Goal: Task Accomplishment & Management: Manage account settings

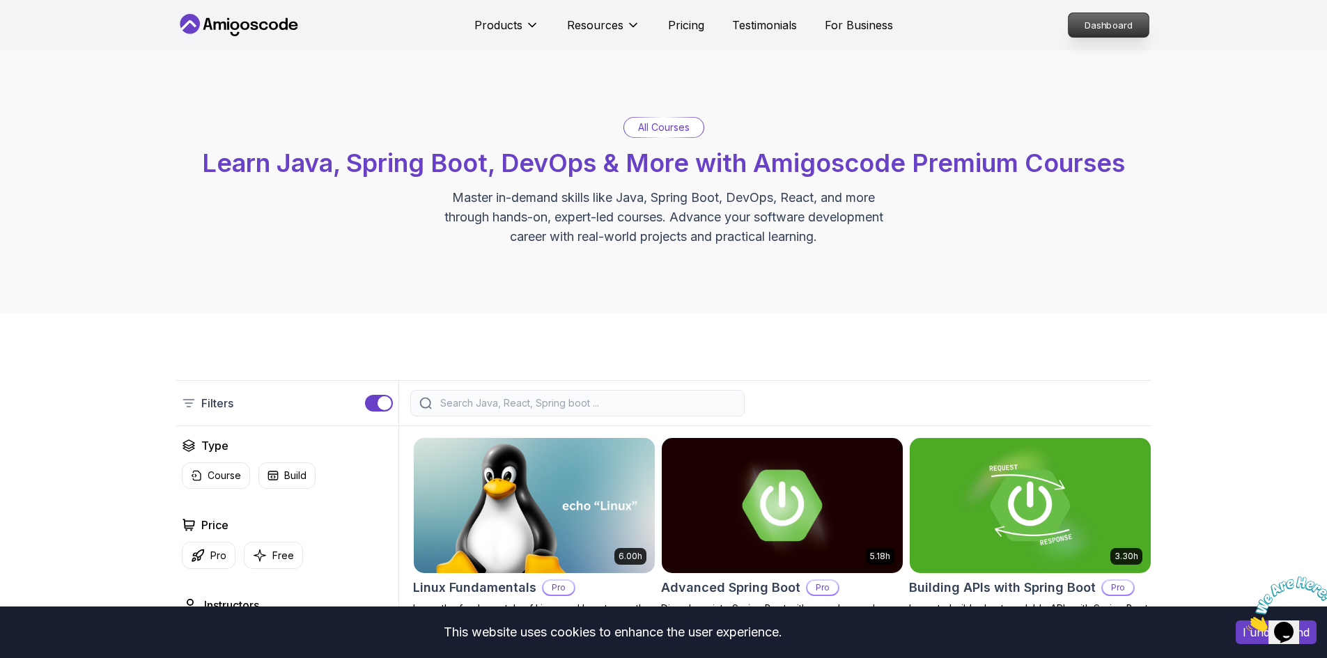
click at [1084, 24] on p "Dashboard" at bounding box center [1108, 25] width 80 height 24
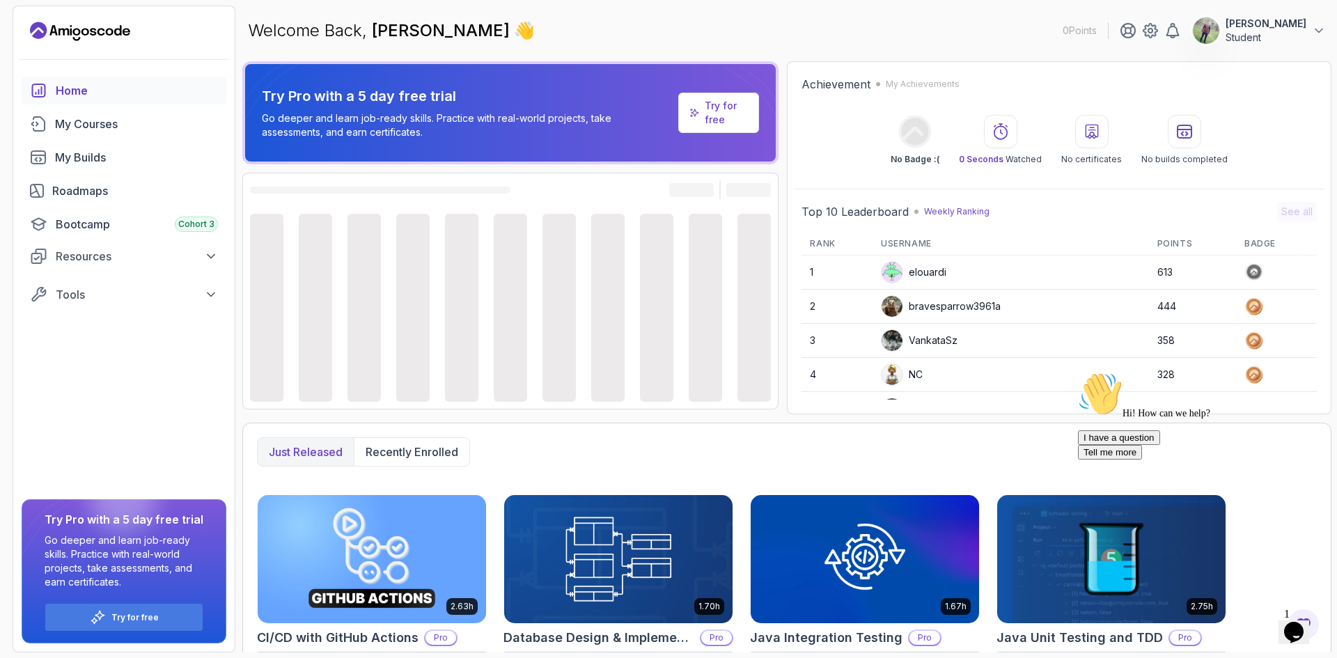
click at [1078, 372] on icon "Chat attention grabber" at bounding box center [1078, 372] width 0 height 0
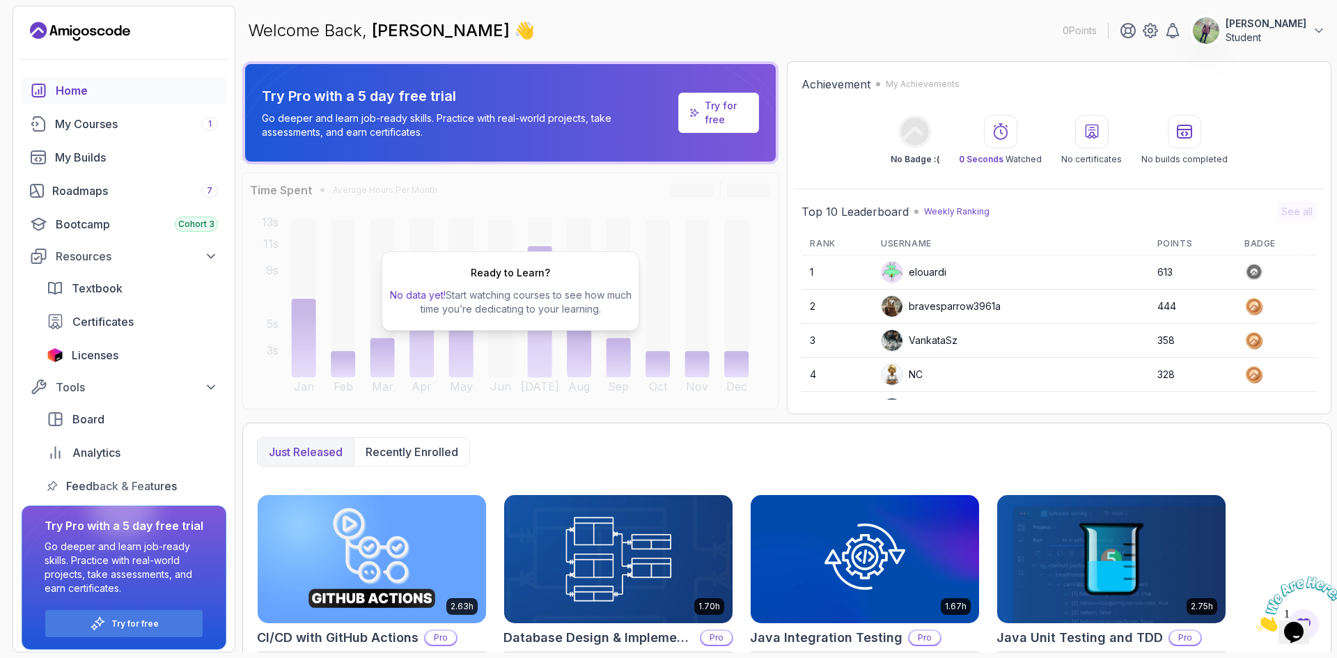
click at [1250, 32] on p "Student" at bounding box center [1266, 38] width 81 height 14
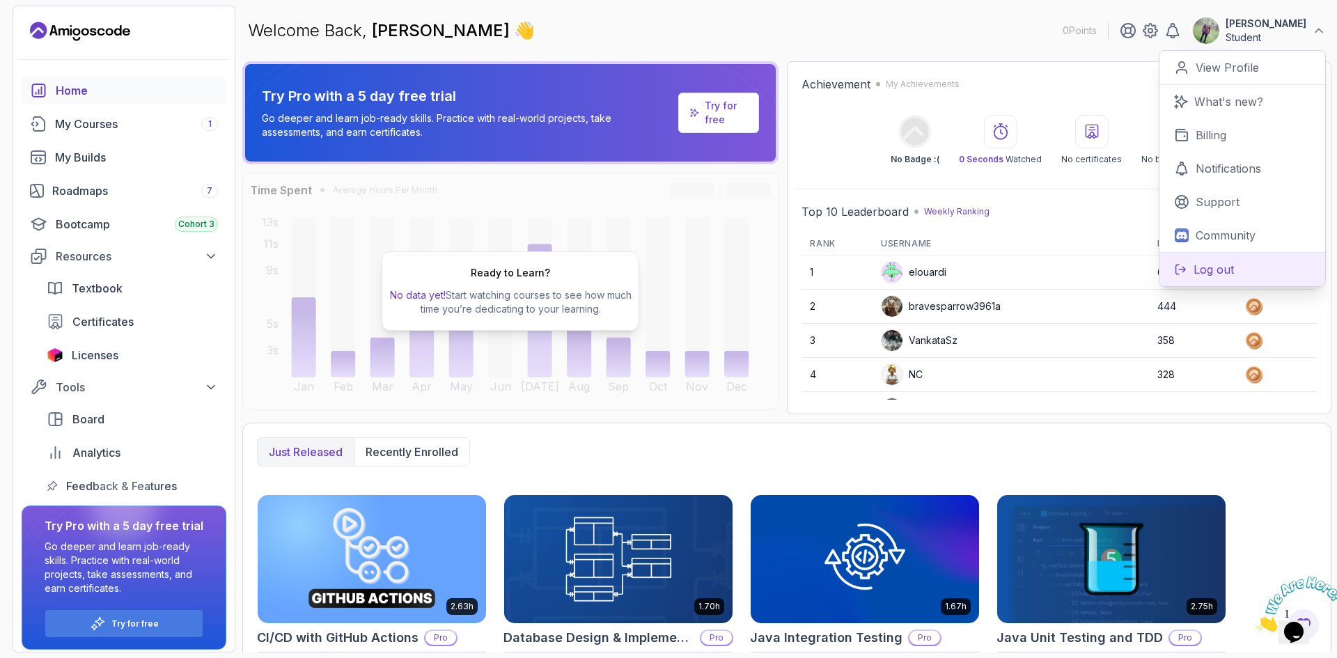
click at [1200, 269] on p "Log out" at bounding box center [1214, 269] width 40 height 17
click at [1221, 268] on p "Log out" at bounding box center [1214, 269] width 40 height 17
click at [952, 28] on div "Welcome Back, Ulugbek Qurbanov 👋 0 Points Ulugbek Qurbanov Student 0 Points Vie…" at bounding box center [786, 31] width 1089 height 50
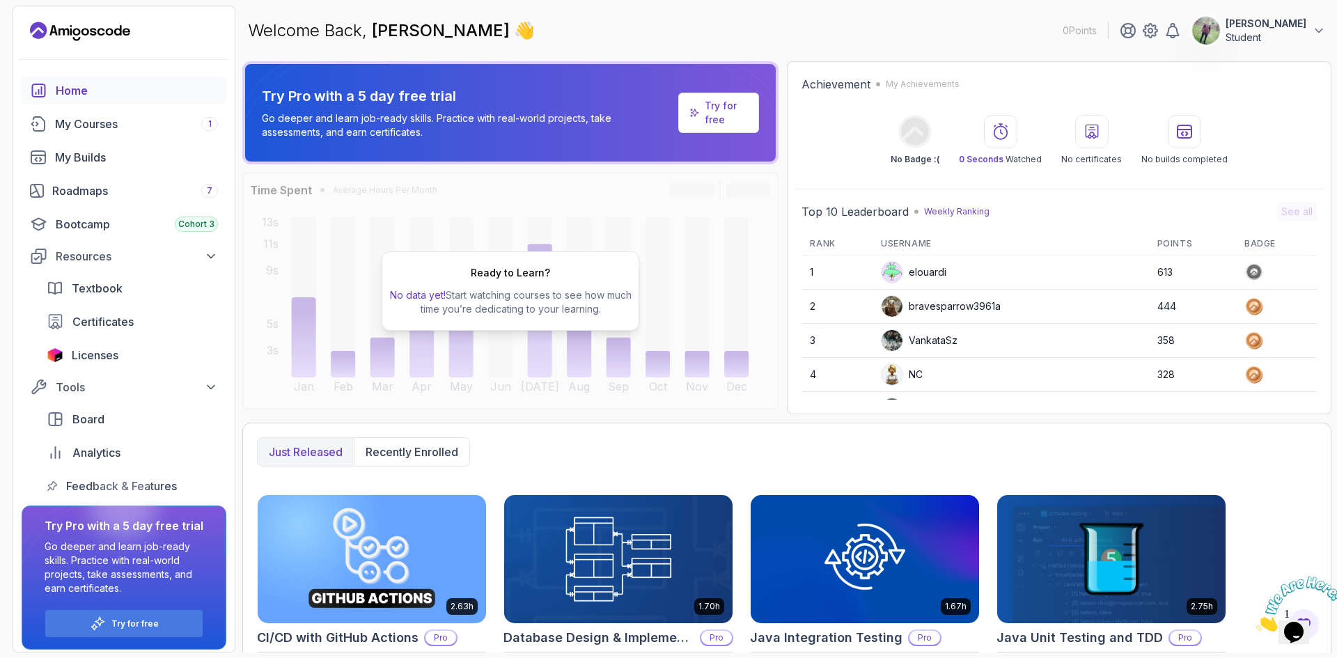
click at [1197, 37] on img at bounding box center [1206, 31] width 28 height 28
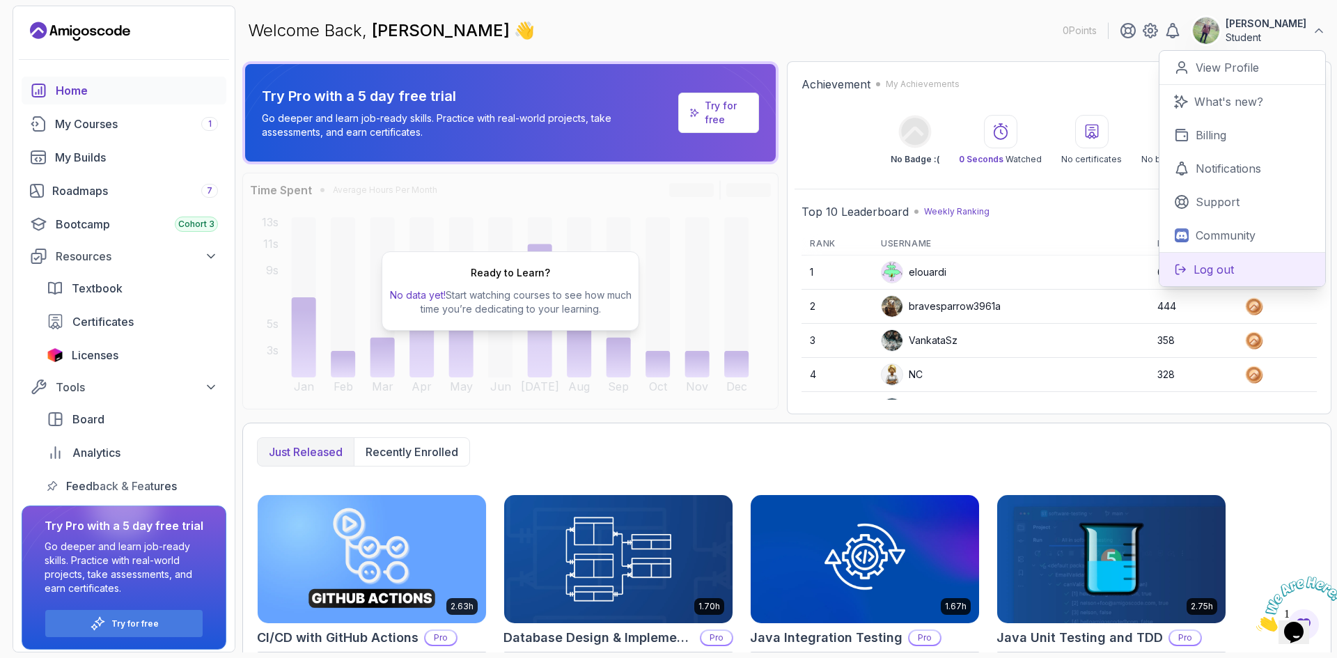
click at [1215, 270] on p "Log out" at bounding box center [1214, 269] width 40 height 17
click at [1183, 270] on icon at bounding box center [1181, 270] width 10 height 10
drag, startPoint x: 1183, startPoint y: 270, endPoint x: 1251, endPoint y: 270, distance: 68.3
click at [1184, 270] on icon at bounding box center [1181, 270] width 10 height 10
click at [1251, 270] on button "Log out" at bounding box center [1243, 269] width 166 height 34
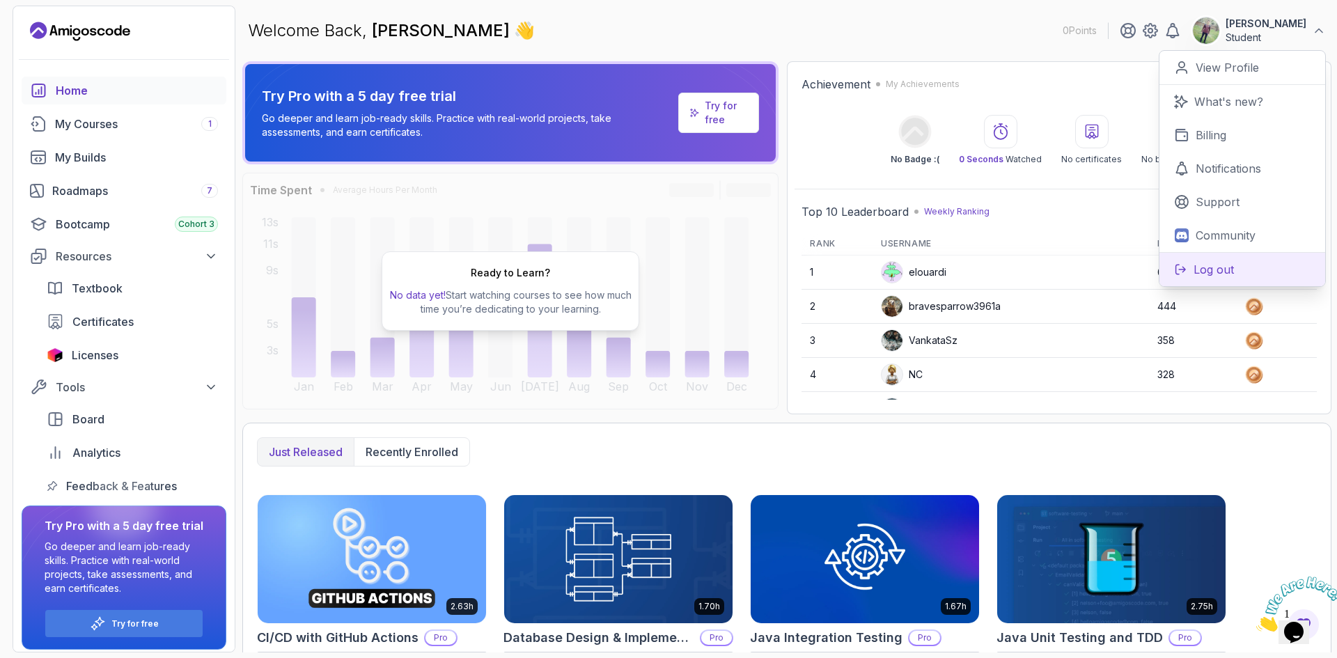
click at [1251, 270] on button "Log out" at bounding box center [1243, 269] width 166 height 34
click at [971, 58] on main "Welcome Back, Ulugbek Qurbanov 👋 0 Points Ulugbek Qurbanov Student 0 Points Vie…" at bounding box center [786, 329] width 1089 height 647
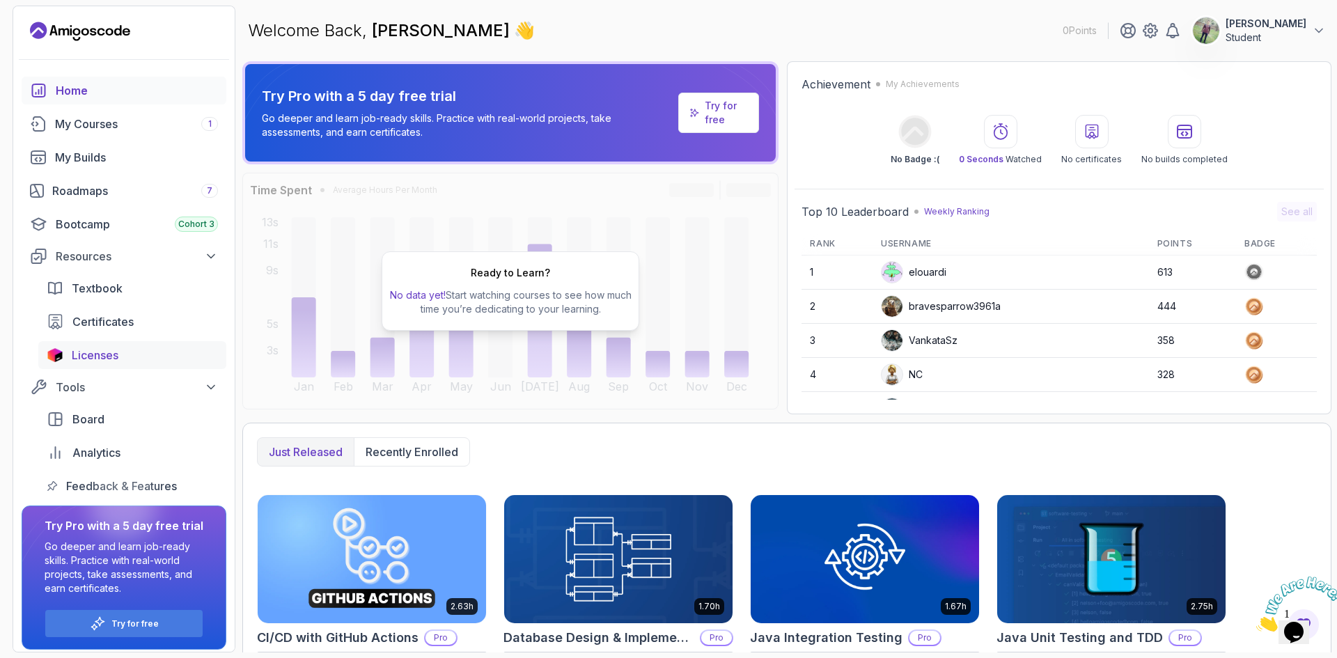
click at [78, 354] on span "Licenses" at bounding box center [95, 355] width 47 height 17
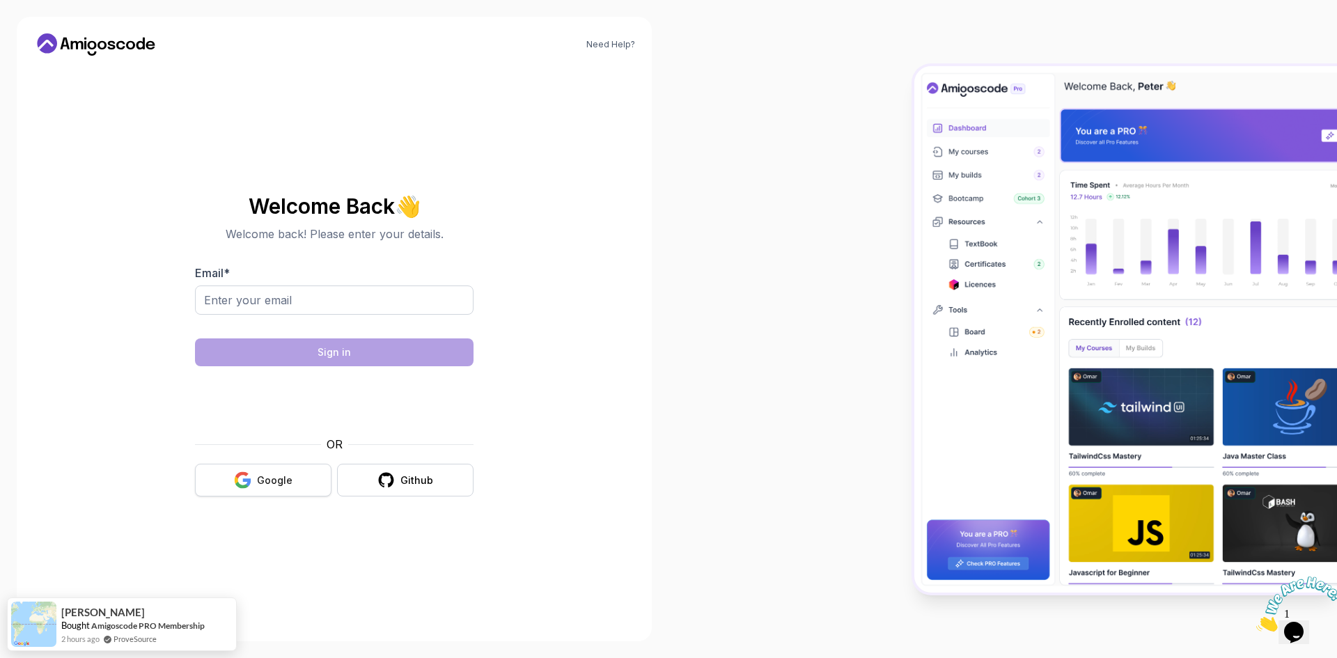
click at [265, 476] on div "Google" at bounding box center [275, 481] width 36 height 14
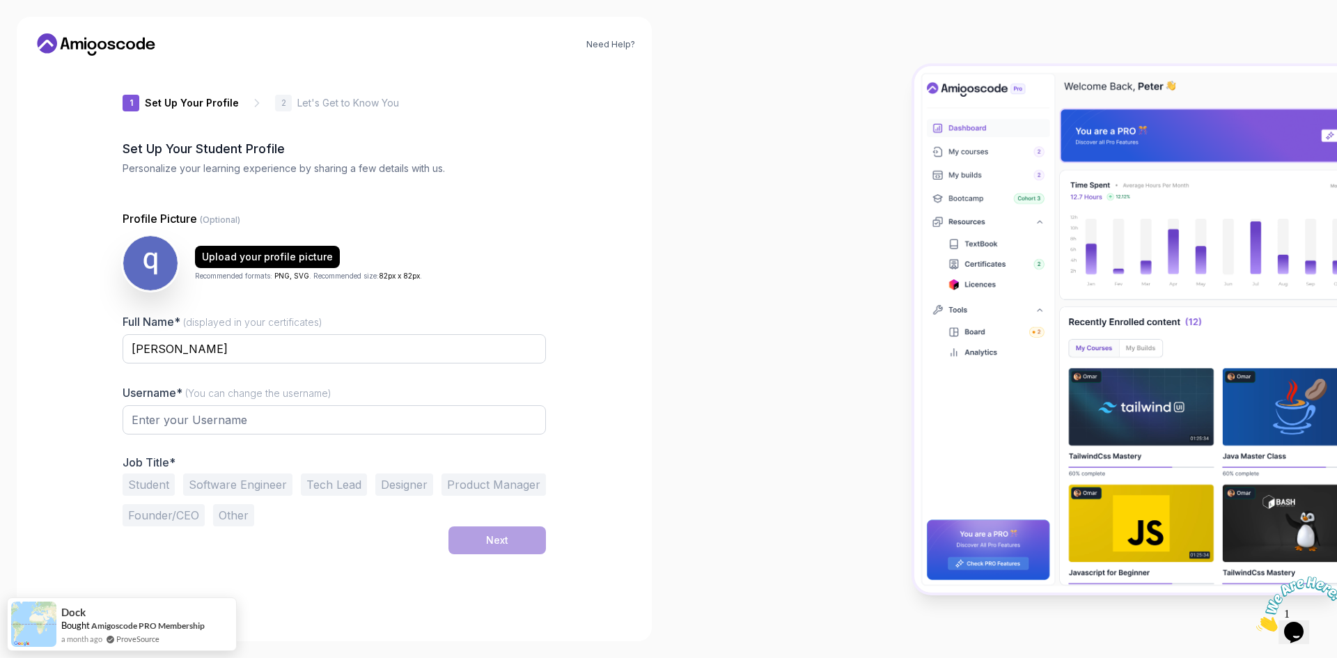
type input "silentowlf2cde"
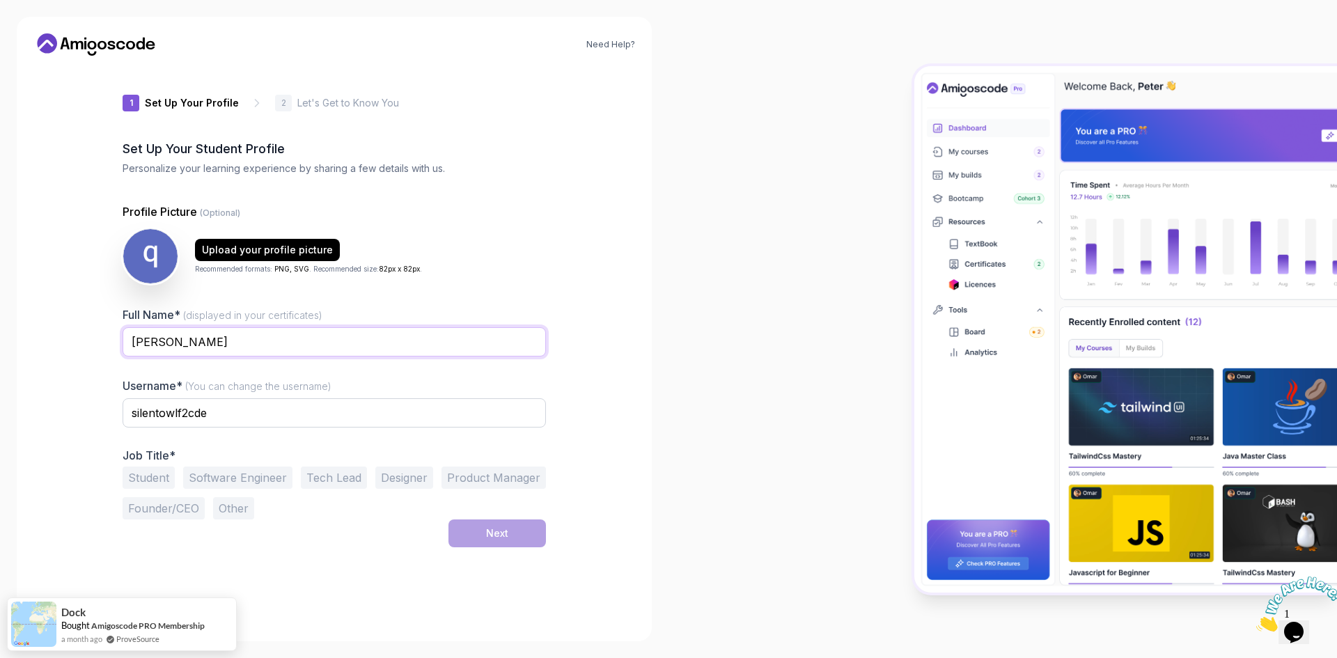
click at [245, 328] on input "[PERSON_NAME]" at bounding box center [334, 341] width 423 height 29
click at [216, 421] on input "silentowlf2cde" at bounding box center [334, 412] width 423 height 29
click at [227, 512] on button "Other" at bounding box center [233, 508] width 41 height 22
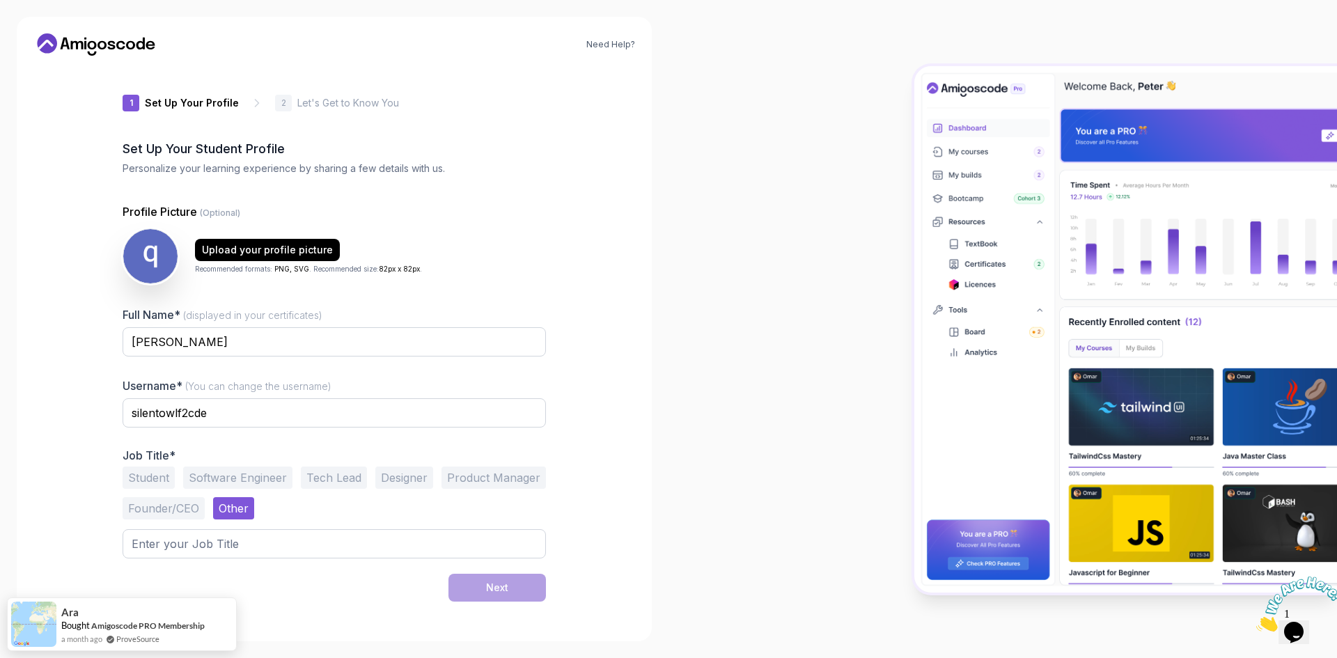
click at [138, 472] on button "Student" at bounding box center [149, 478] width 52 height 22
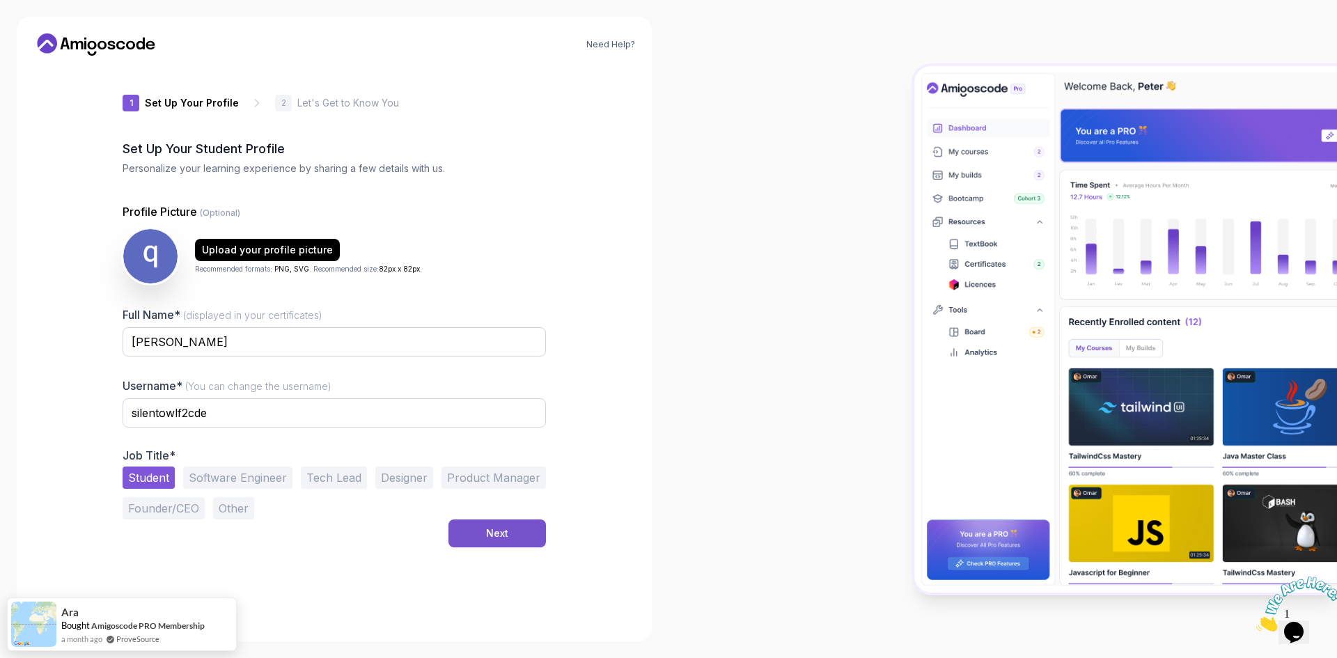
click at [490, 529] on div "Next" at bounding box center [497, 534] width 22 height 14
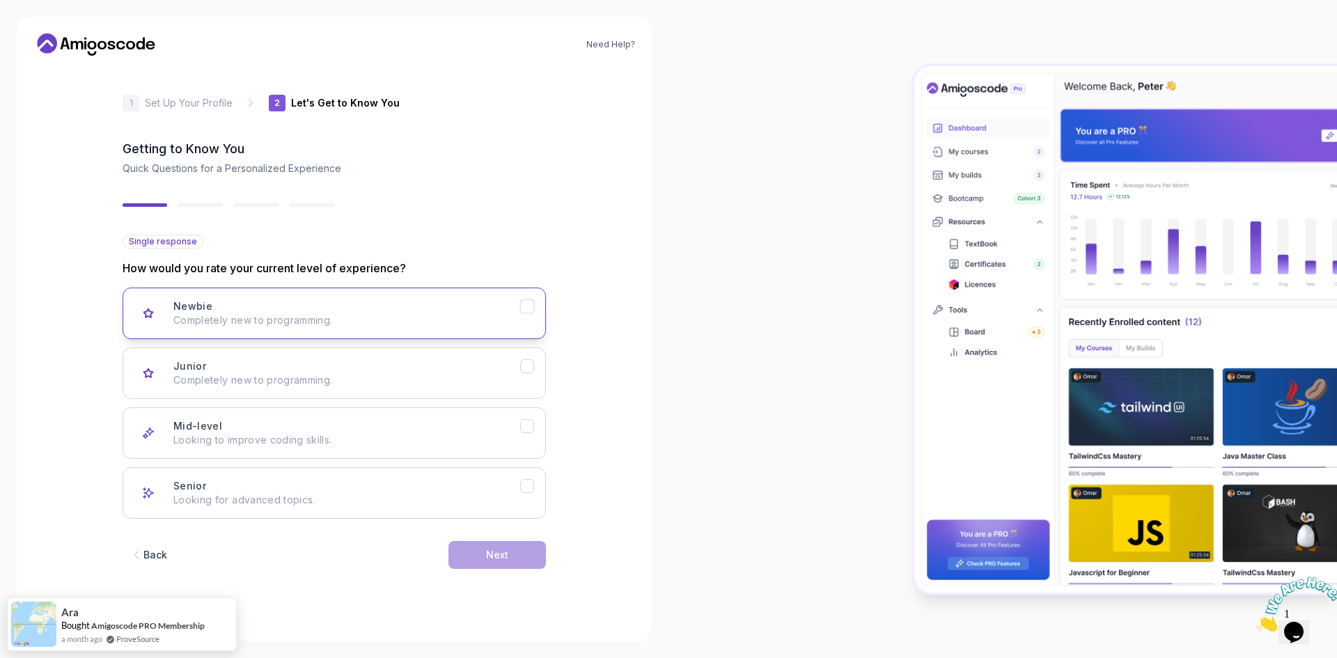
click at [517, 302] on div "Newbie Completely new to programming." at bounding box center [346, 313] width 347 height 28
click at [508, 544] on button "Next" at bounding box center [498, 555] width 98 height 28
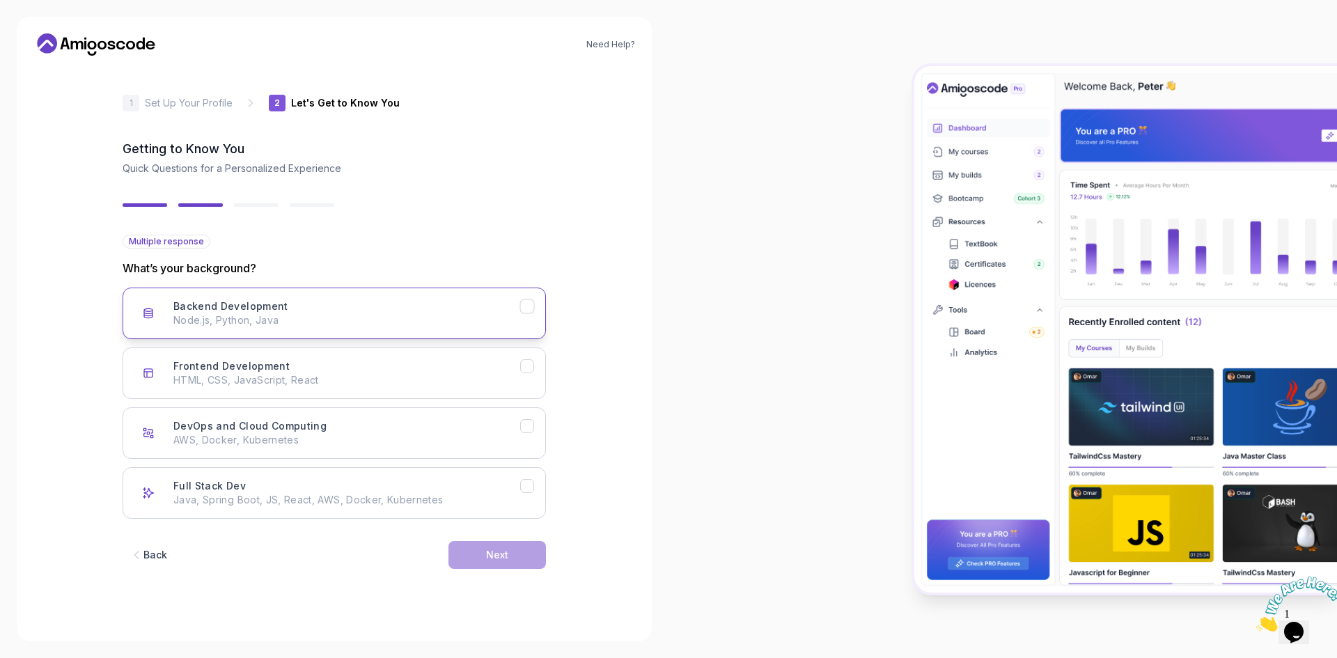
click at [487, 314] on p "Node.js, Python, Java" at bounding box center [346, 320] width 347 height 14
click at [506, 541] on button "Next" at bounding box center [498, 555] width 98 height 28
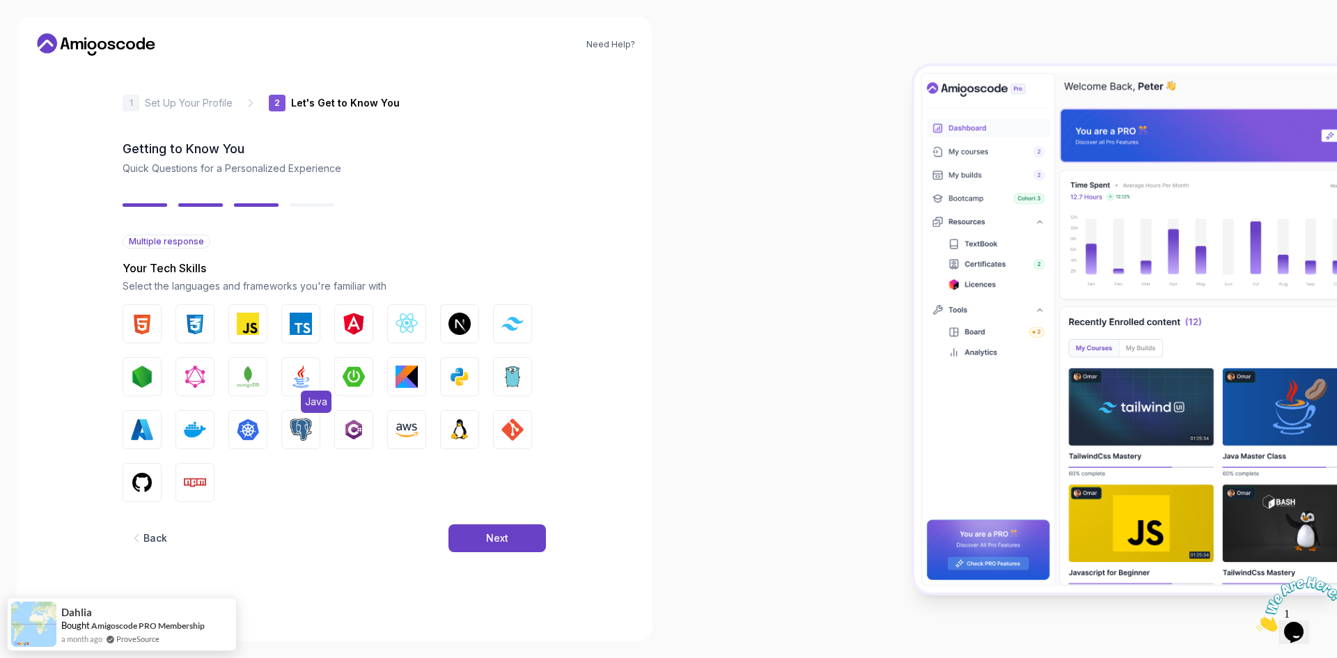
click at [297, 387] on img "button" at bounding box center [301, 377] width 22 height 22
click at [476, 534] on button "Next" at bounding box center [498, 538] width 98 height 28
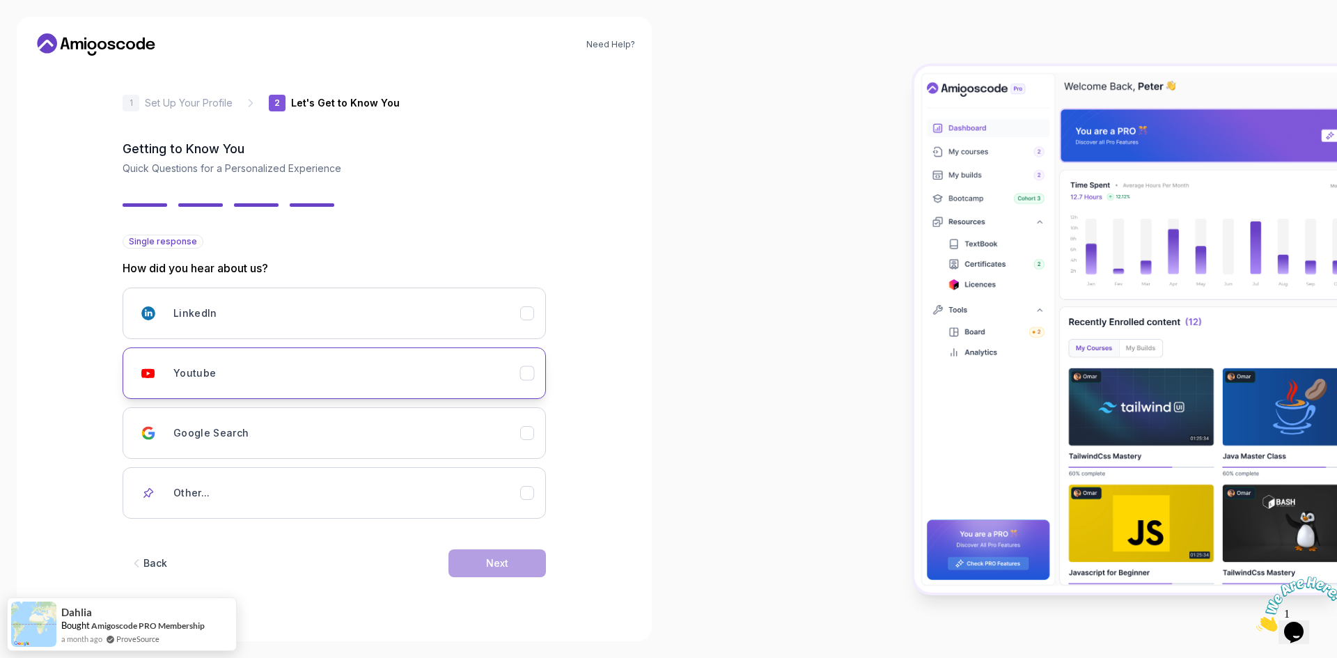
click at [538, 376] on button "Youtube" at bounding box center [334, 374] width 423 height 52
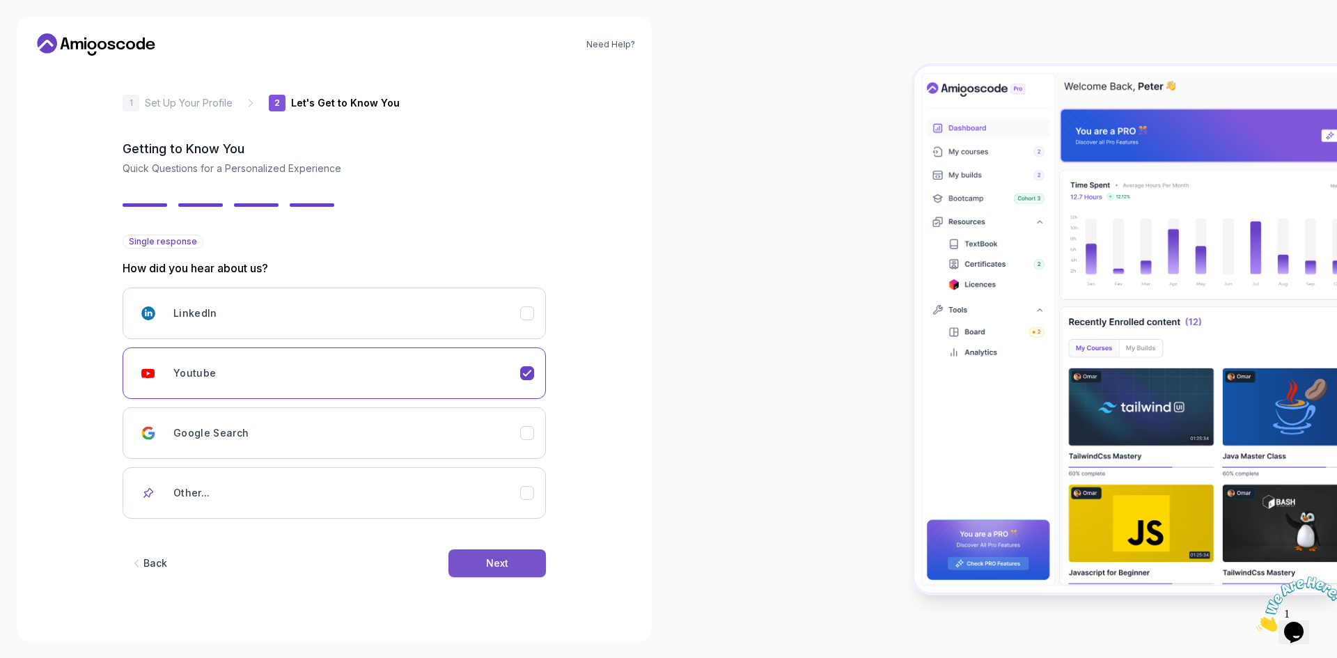
click at [504, 562] on div "Next" at bounding box center [497, 563] width 22 height 14
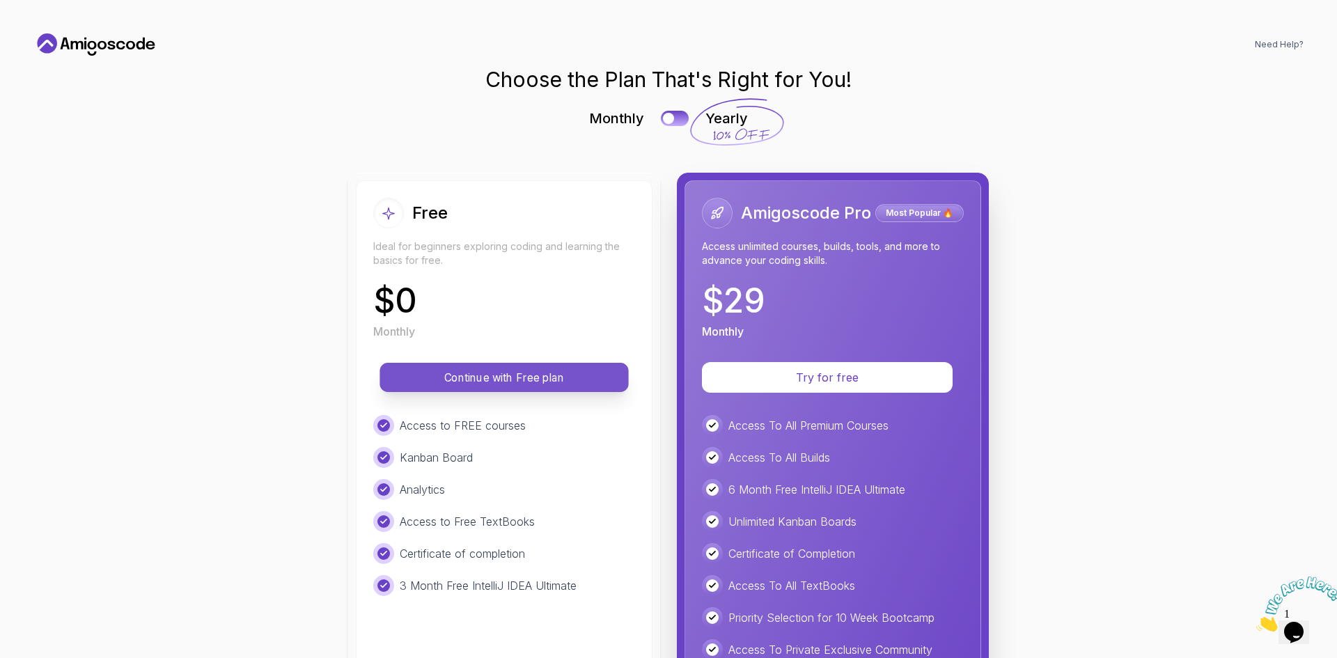
click at [543, 372] on p "Continue with Free plan" at bounding box center [504, 378] width 217 height 16
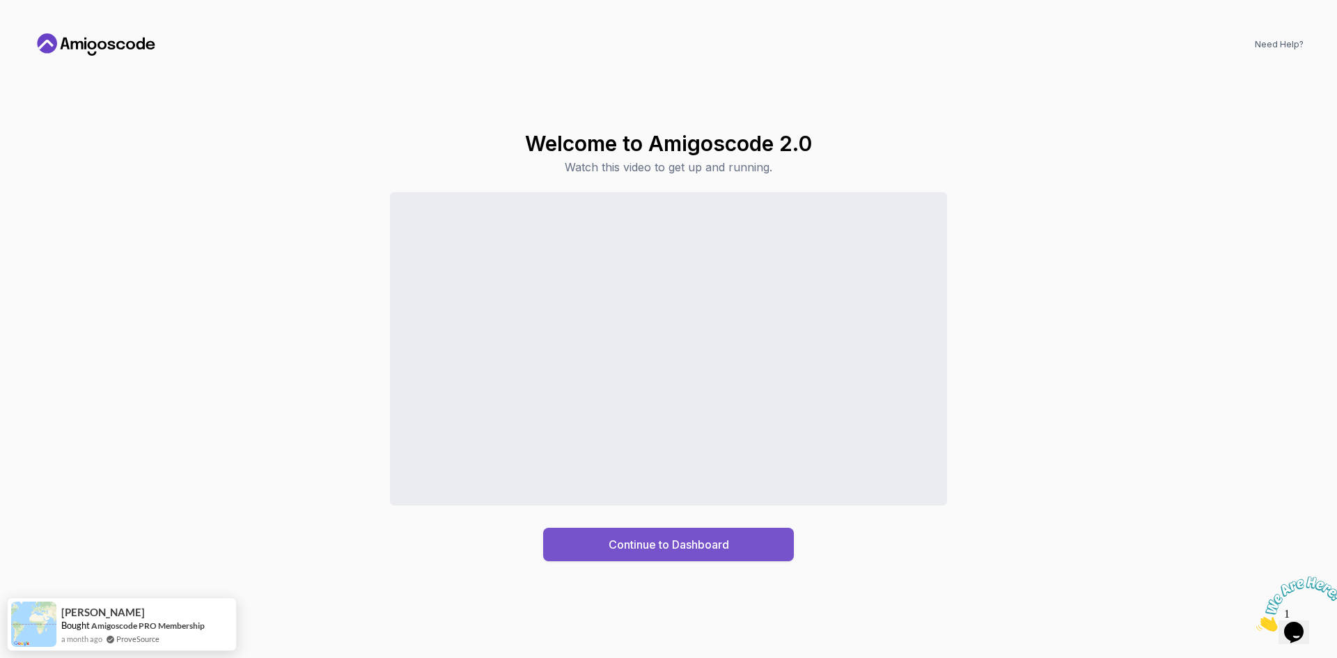
click at [684, 543] on div "Continue to Dashboard" at bounding box center [669, 544] width 120 height 17
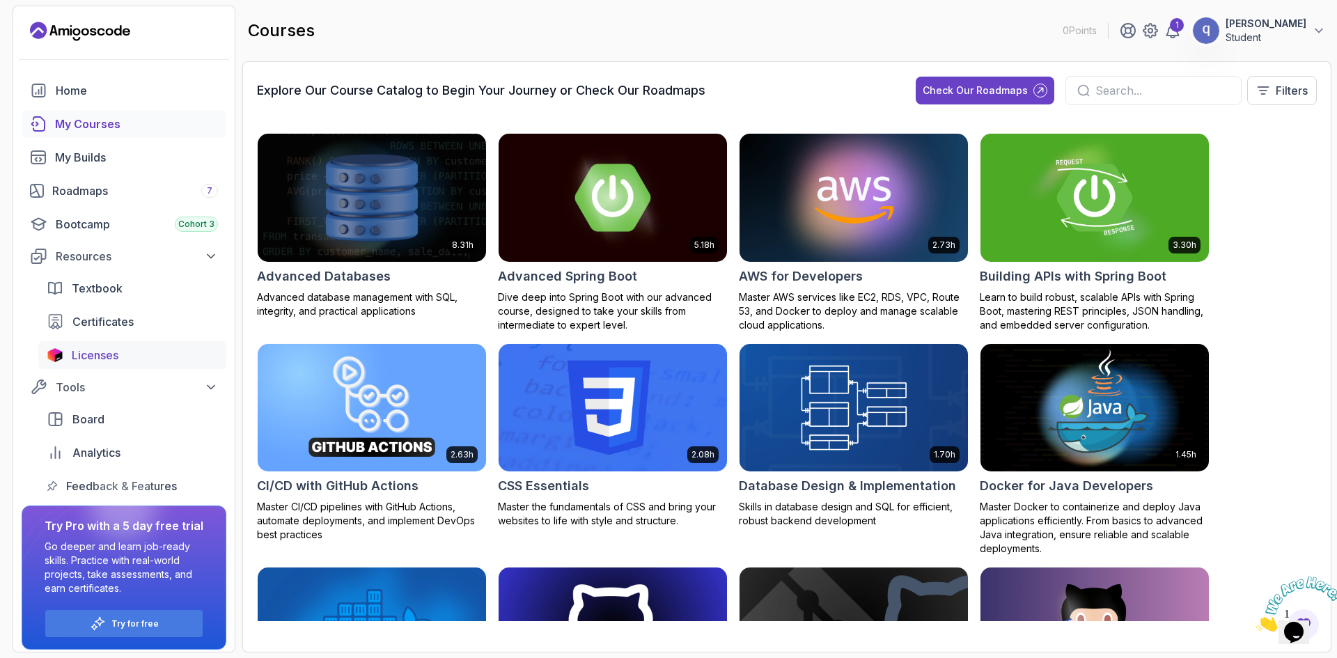
click at [80, 352] on span "Licenses" at bounding box center [95, 355] width 47 height 17
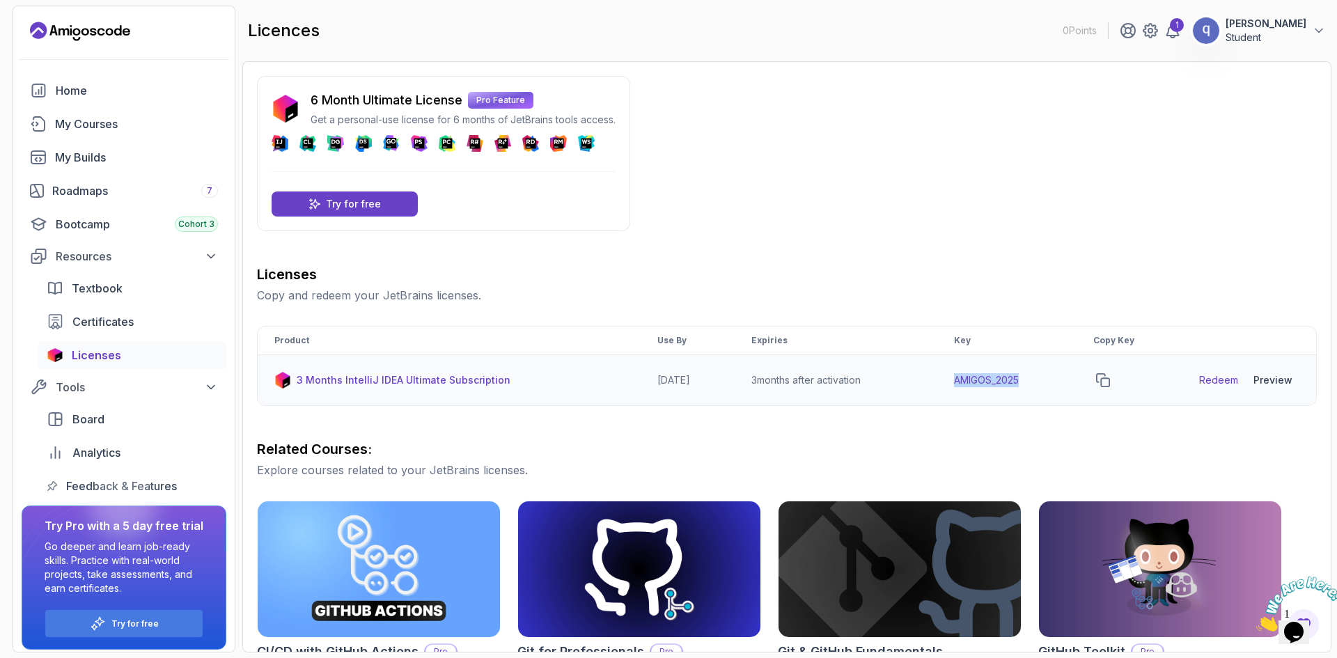
drag, startPoint x: 1029, startPoint y: 384, endPoint x: 956, endPoint y: 382, distance: 72.5
click at [956, 382] on td "AMIGOS_2025" at bounding box center [1006, 380] width 139 height 51
copy td "AMIGOS_2025"
click at [1108, 377] on icon "copy-button" at bounding box center [1103, 380] width 14 height 14
click at [981, 246] on div "6 Month Ultimate License Pro Feature Get a personal-use license for 6 months of…" at bounding box center [787, 496] width 1060 height 841
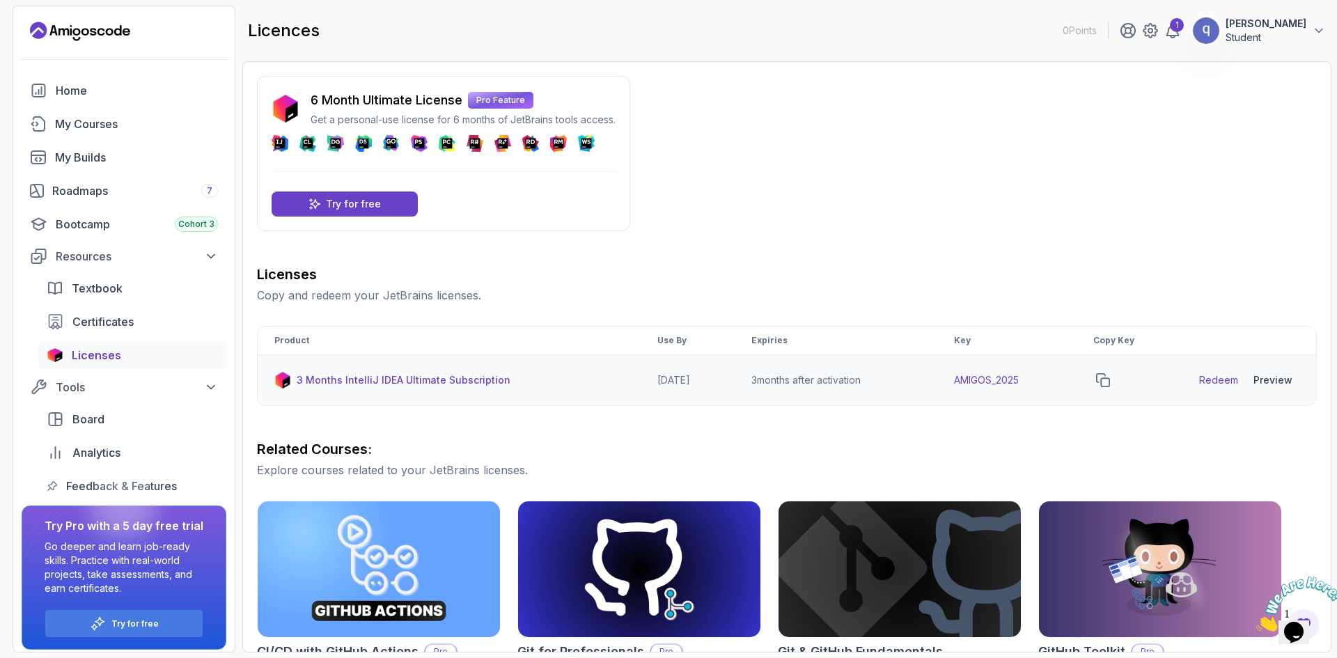
click at [1273, 382] on div "Preview" at bounding box center [1273, 380] width 39 height 14
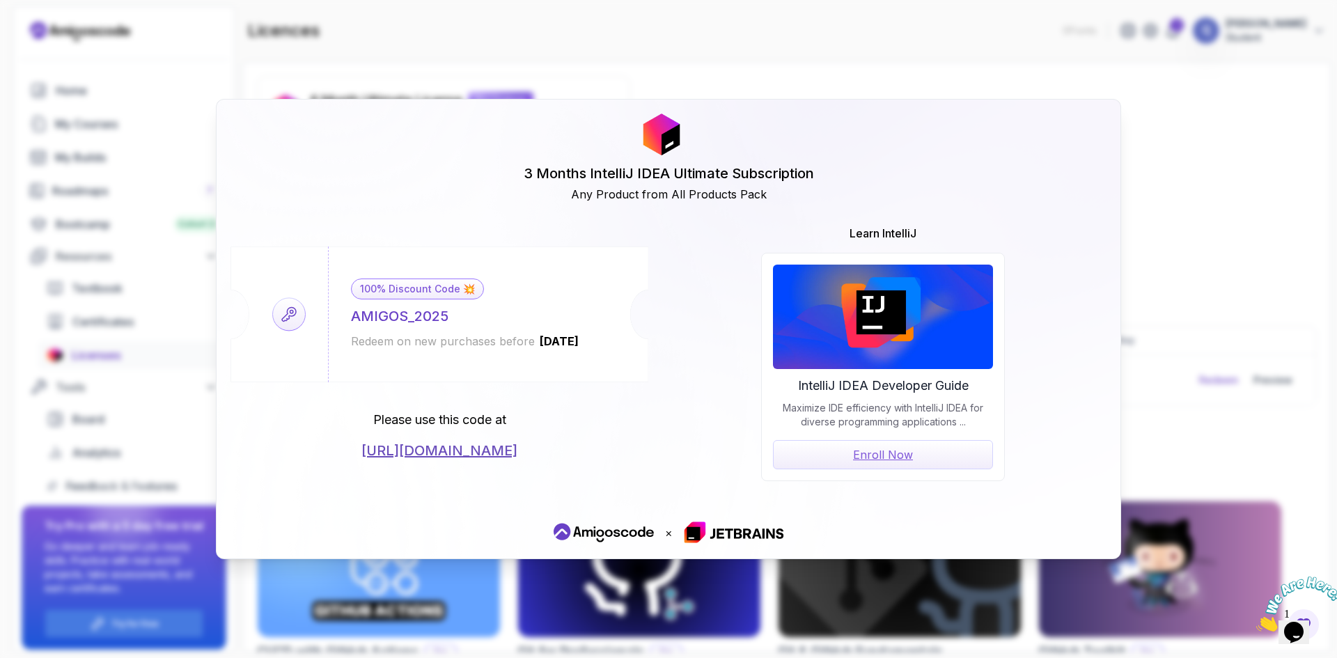
click at [429, 456] on link "[URL][DOMAIN_NAME]" at bounding box center [439, 451] width 156 height 20
click at [1196, 293] on div "3 Months IntelliJ IDEA Ultimate Subscription Any Product from All Products Pack…" at bounding box center [668, 329] width 1337 height 658
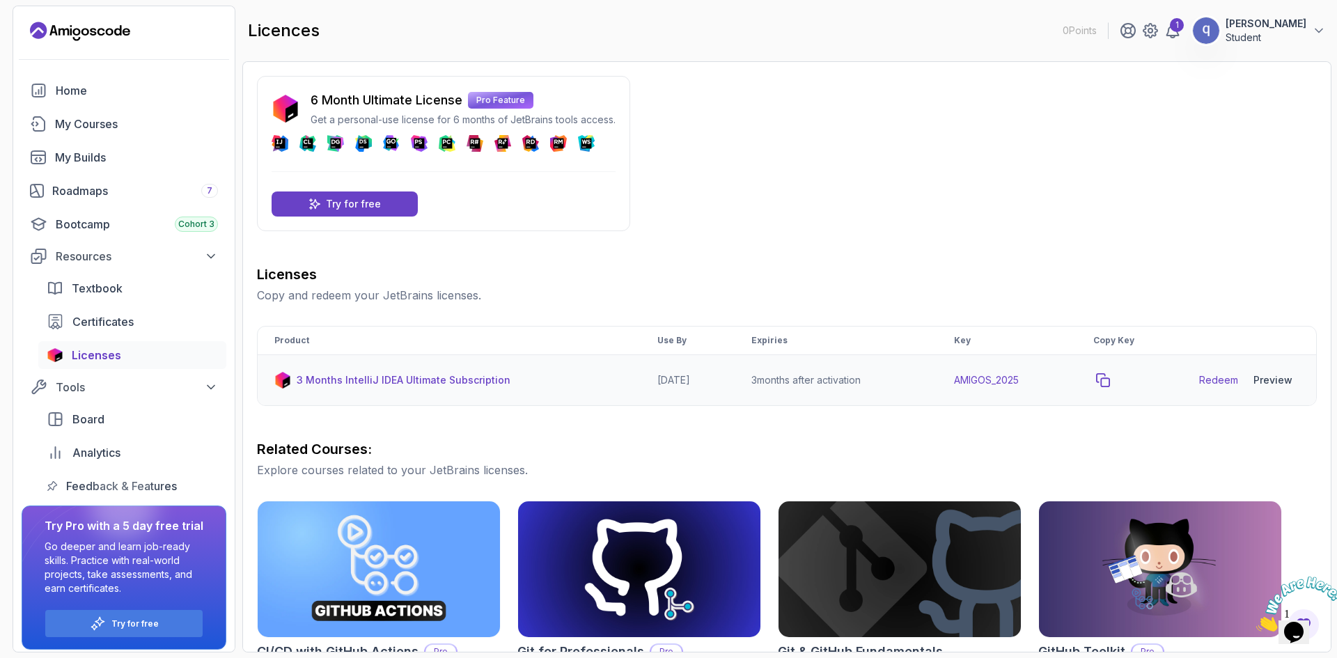
click at [1106, 381] on icon "copy-button" at bounding box center [1103, 380] width 13 height 13
